Goal: Navigation & Orientation: Understand site structure

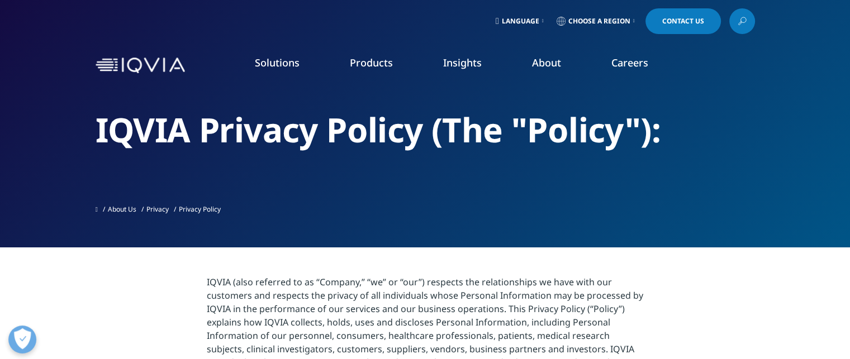
click at [373, 66] on link "Products" at bounding box center [371, 62] width 43 height 13
click at [364, 282] on link "Executive Team" at bounding box center [329, 277] width 208 height 12
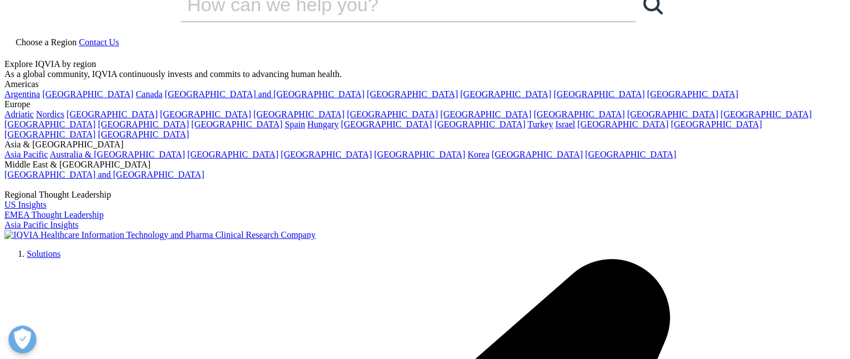
scroll to position [45, 0]
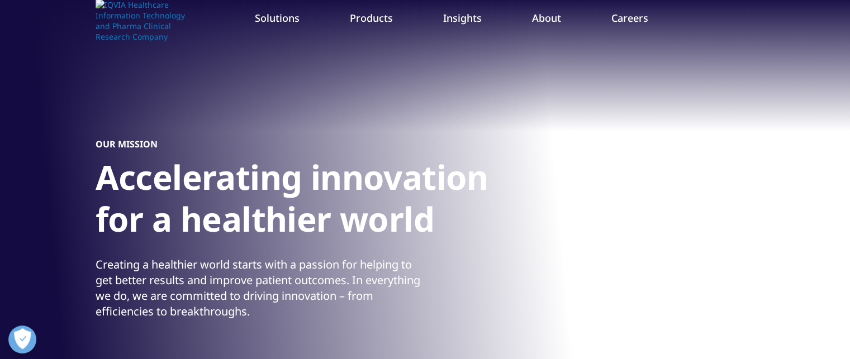
click at [279, 21] on link "Solutions" at bounding box center [277, 17] width 45 height 13
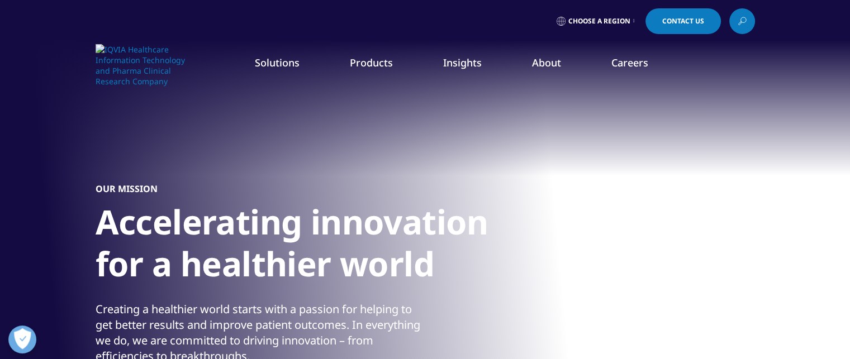
click at [270, 68] on link "Solutions" at bounding box center [277, 62] width 45 height 13
click at [363, 66] on link "Products" at bounding box center [371, 62] width 43 height 13
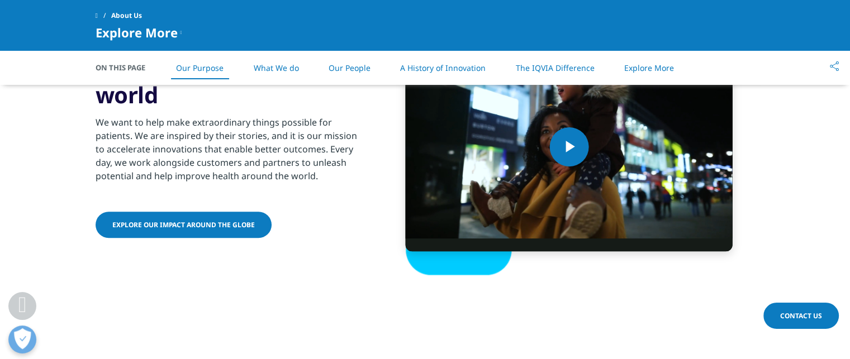
scroll to position [588, 0]
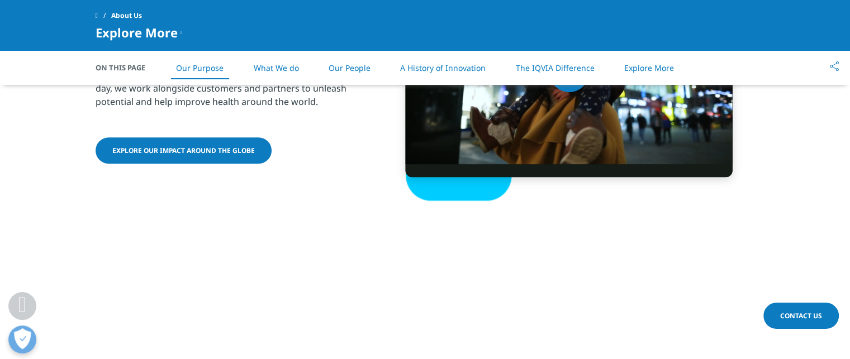
click at [217, 145] on link "Explore our impact around the globe" at bounding box center [184, 150] width 176 height 26
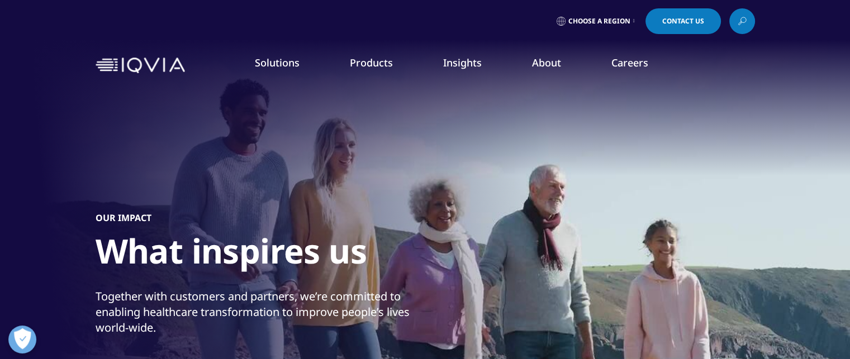
click at [608, 17] on span "Choose a Region" at bounding box center [599, 21] width 62 height 9
